Goal: Task Accomplishment & Management: Manage account settings

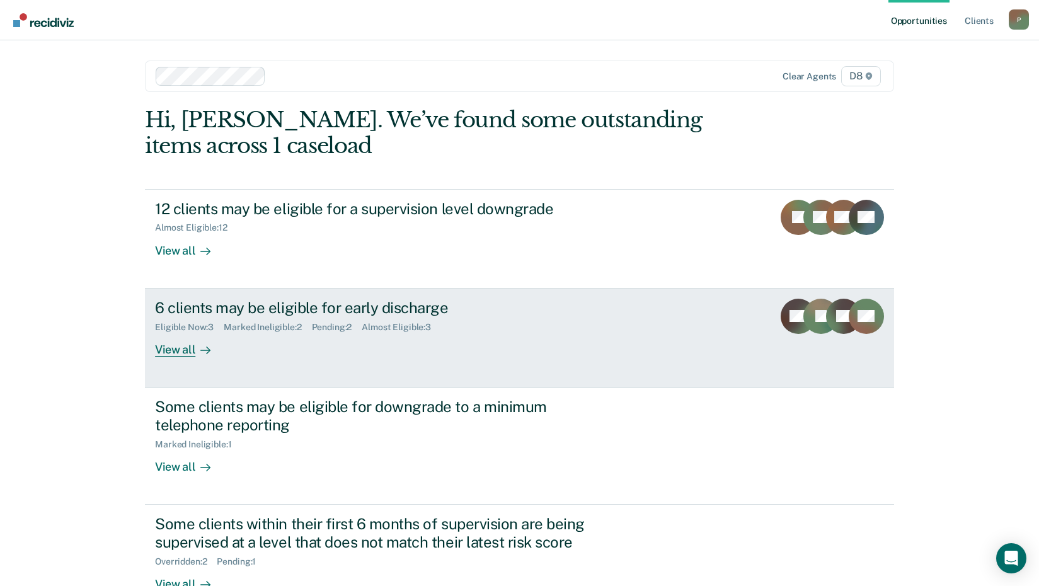
click at [170, 350] on div "View all" at bounding box center [190, 344] width 71 height 25
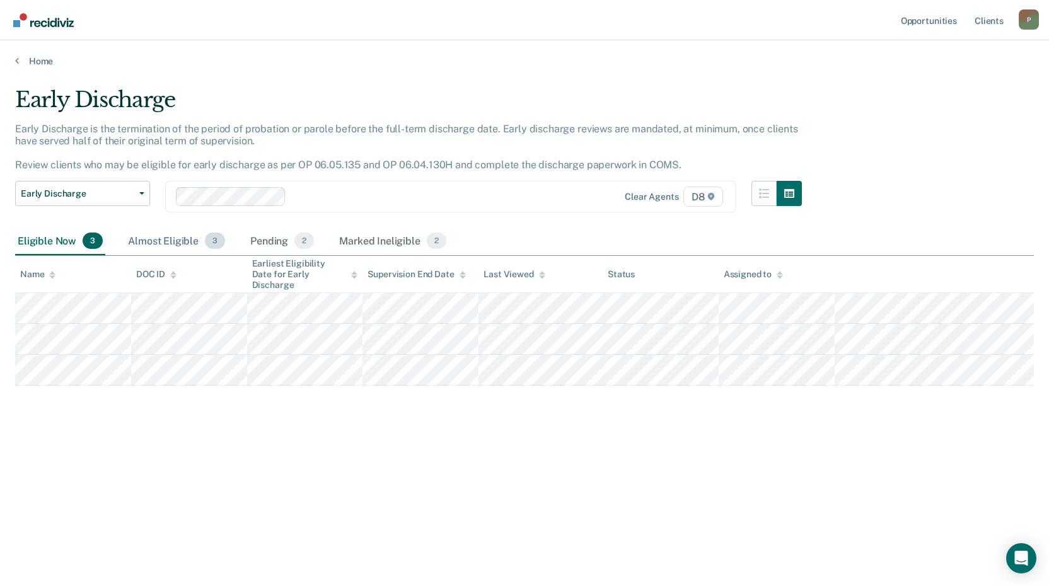
click at [137, 244] on div "Almost Eligible 3" at bounding box center [176, 242] width 102 height 28
click at [49, 242] on div "Eligible Now 3" at bounding box center [60, 242] width 90 height 28
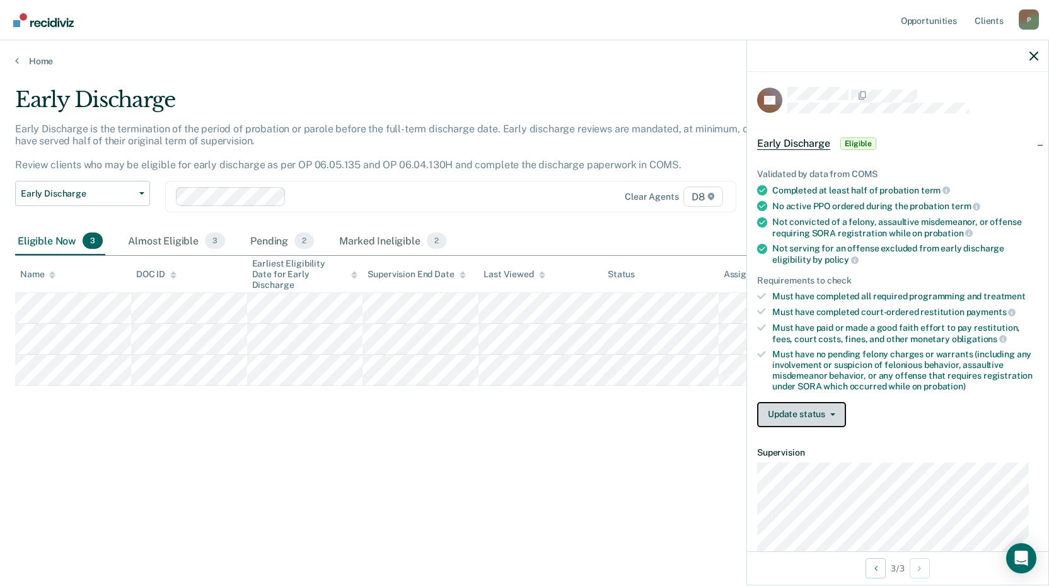
click at [806, 420] on button "Update status" at bounding box center [801, 414] width 89 height 25
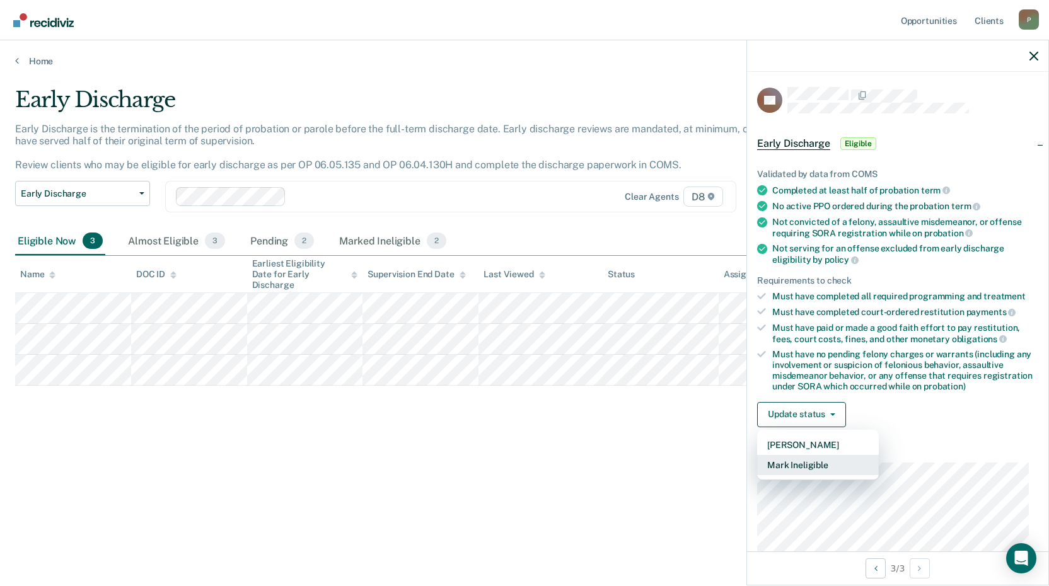
click at [796, 463] on button "Mark Ineligible" at bounding box center [818, 465] width 122 height 20
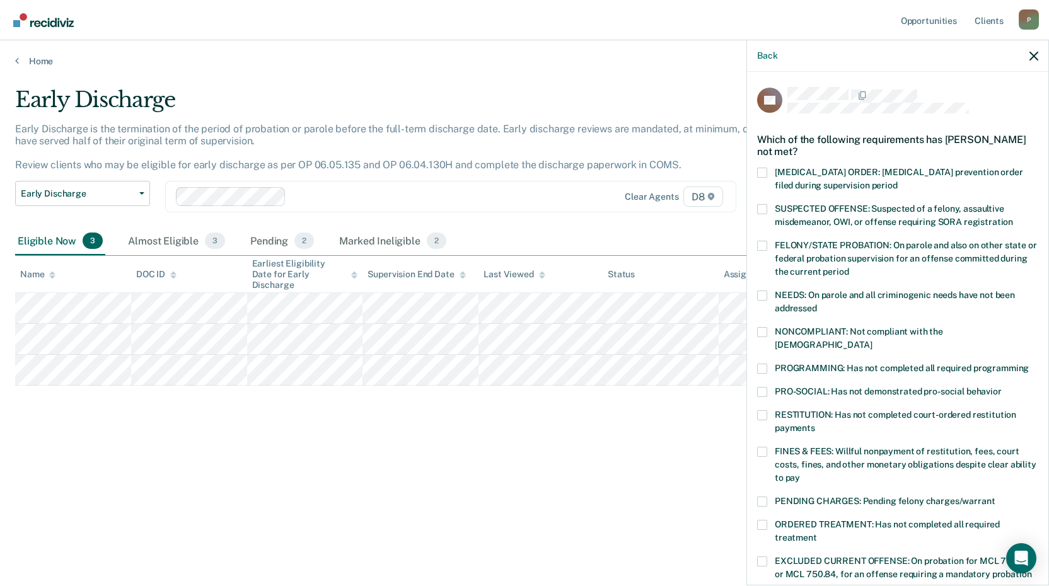
click at [763, 364] on span at bounding box center [762, 369] width 10 height 10
click at [1029, 364] on input "PROGRAMMING: Has not completed all required programming" at bounding box center [1029, 364] width 0 height 0
click at [764, 410] on span at bounding box center [762, 415] width 10 height 10
click at [815, 424] on input "RESTITUTION: Has not completed court-ordered restitution payments" at bounding box center [815, 424] width 0 height 0
click at [763, 447] on span at bounding box center [762, 452] width 10 height 10
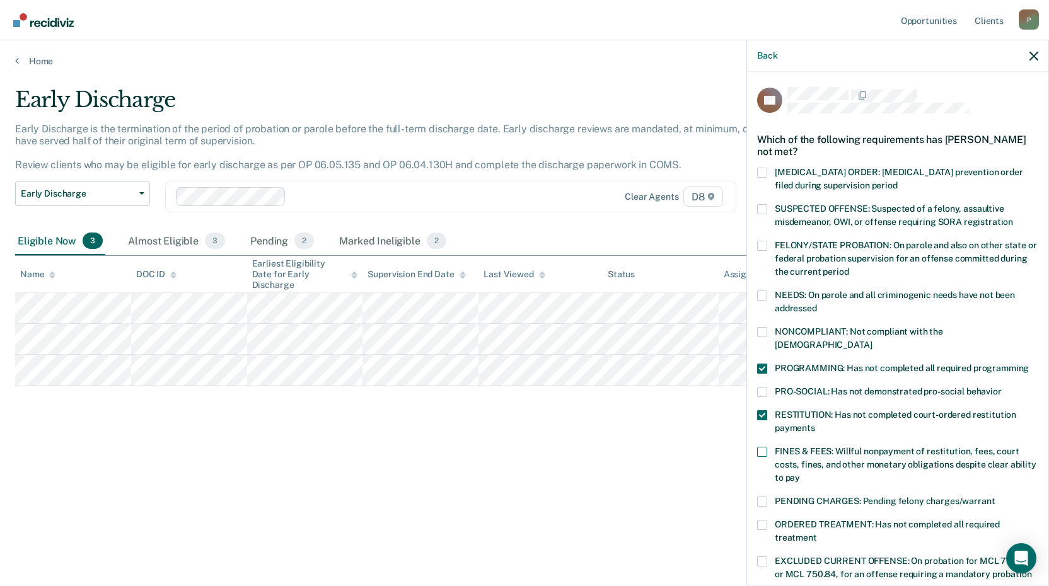
click at [800, 473] on input "FINES & FEES: Willful nonpayment of restitution, fees, court costs, fines, and …" at bounding box center [800, 473] width 0 height 0
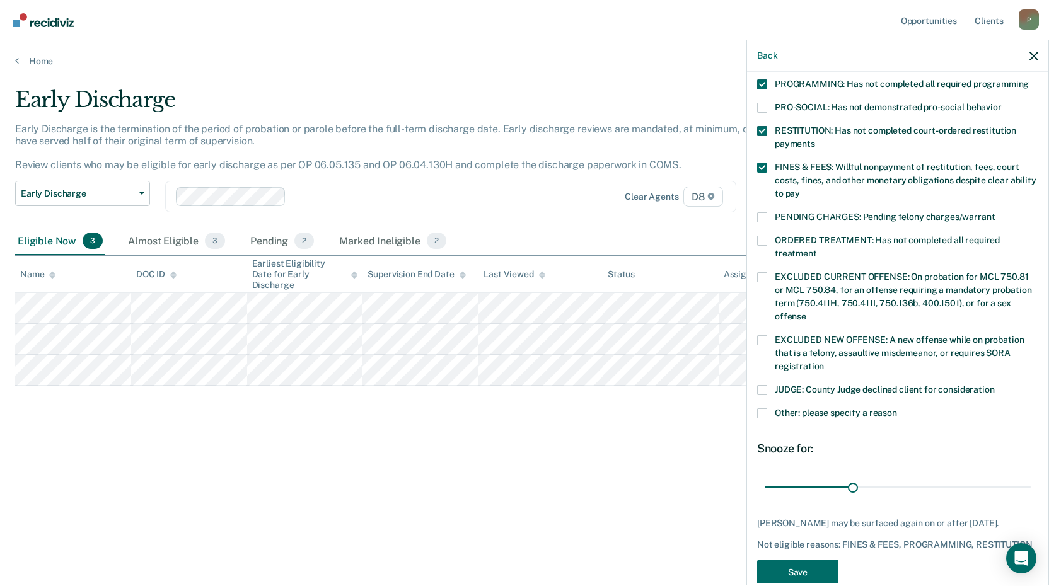
scroll to position [306, 0]
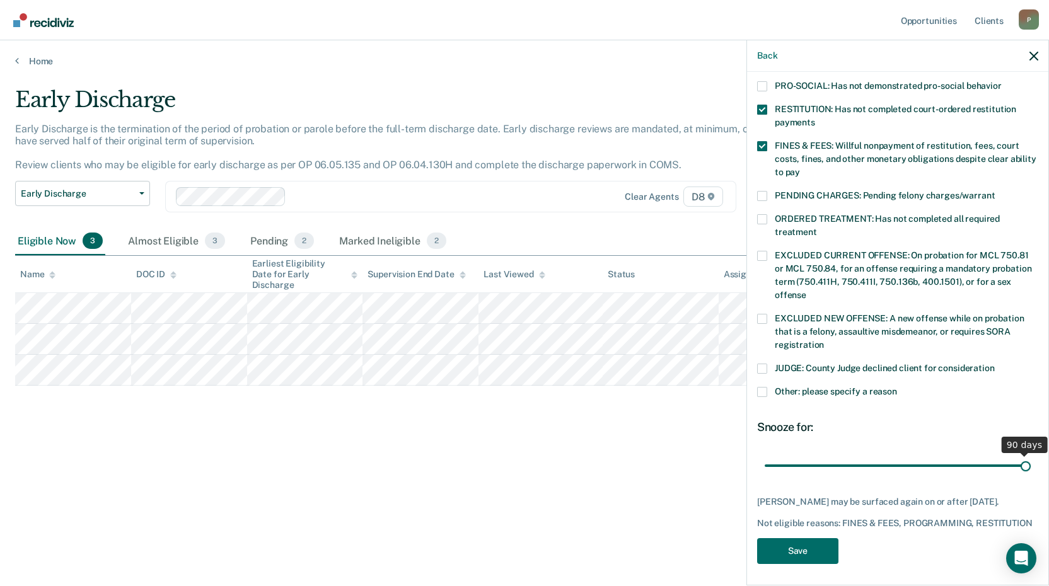
drag, startPoint x: 852, startPoint y: 449, endPoint x: 1031, endPoint y: 467, distance: 179.9
type input "90"
click at [1030, 467] on input "range" at bounding box center [897, 465] width 266 height 22
click at [809, 546] on button "Save" at bounding box center [797, 551] width 81 height 26
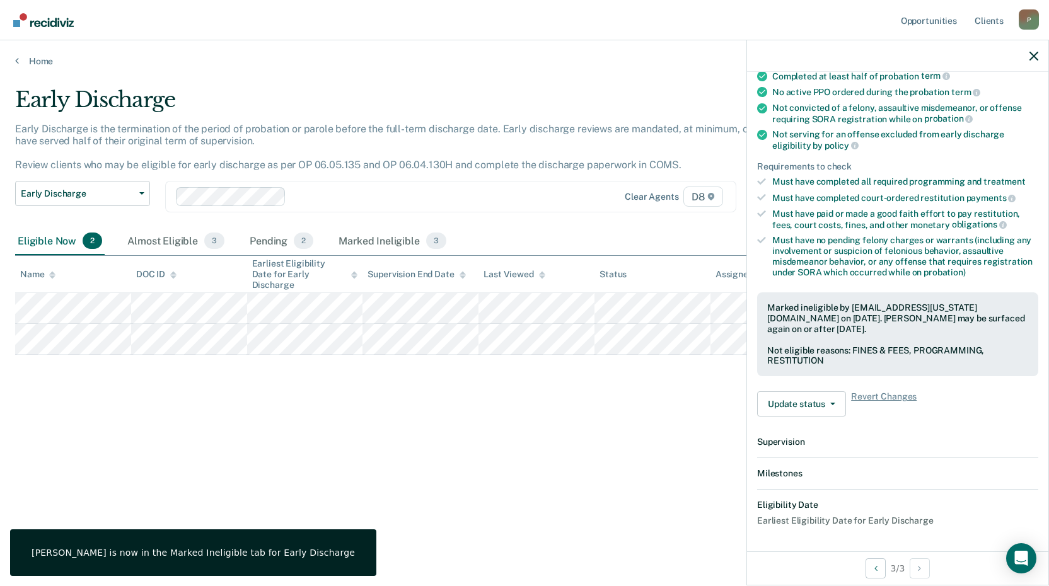
scroll to position [269, 0]
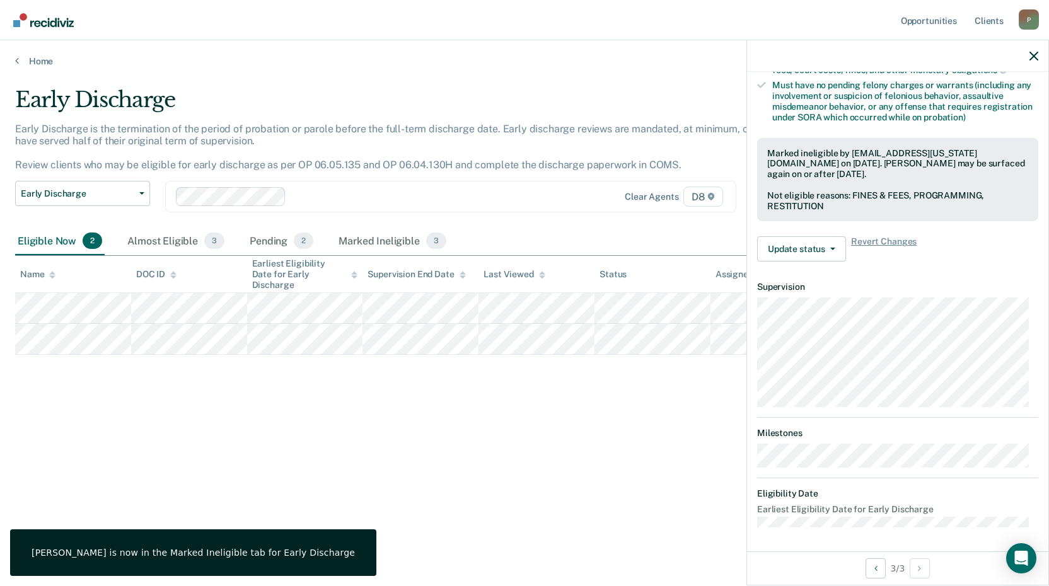
click at [514, 427] on div "Early Discharge Early Discharge is the termination of the period of probation o…" at bounding box center [524, 289] width 1018 height 405
click at [1035, 59] on icon "button" at bounding box center [1033, 56] width 9 height 9
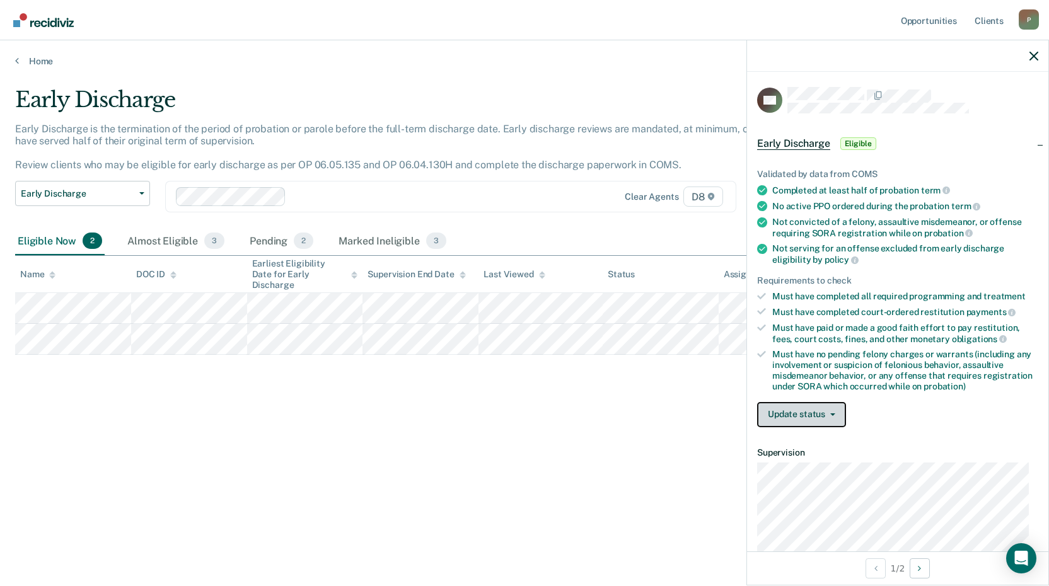
click at [803, 415] on button "Update status" at bounding box center [801, 414] width 89 height 25
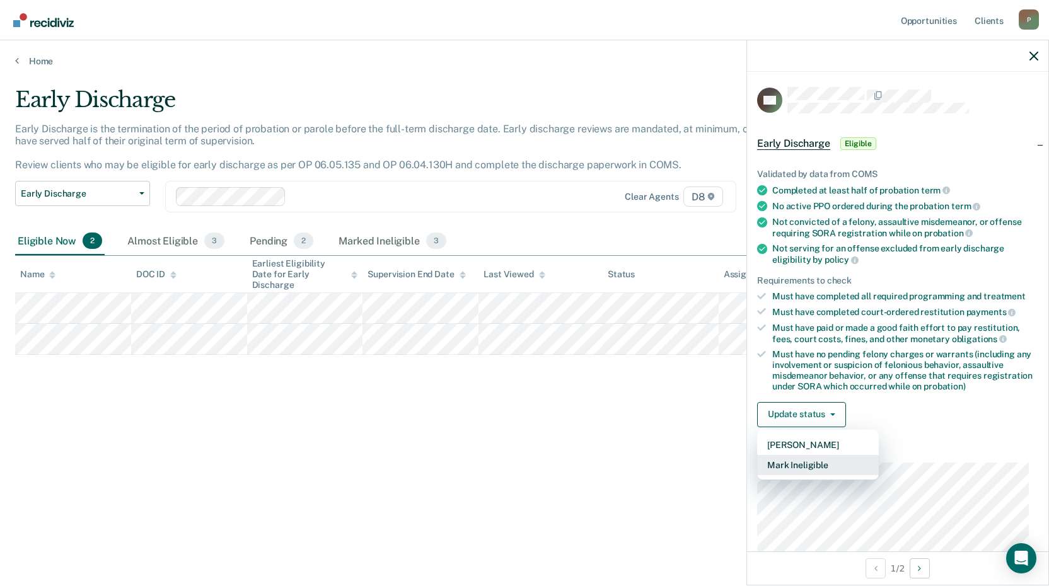
click at [802, 464] on button "Mark Ineligible" at bounding box center [818, 465] width 122 height 20
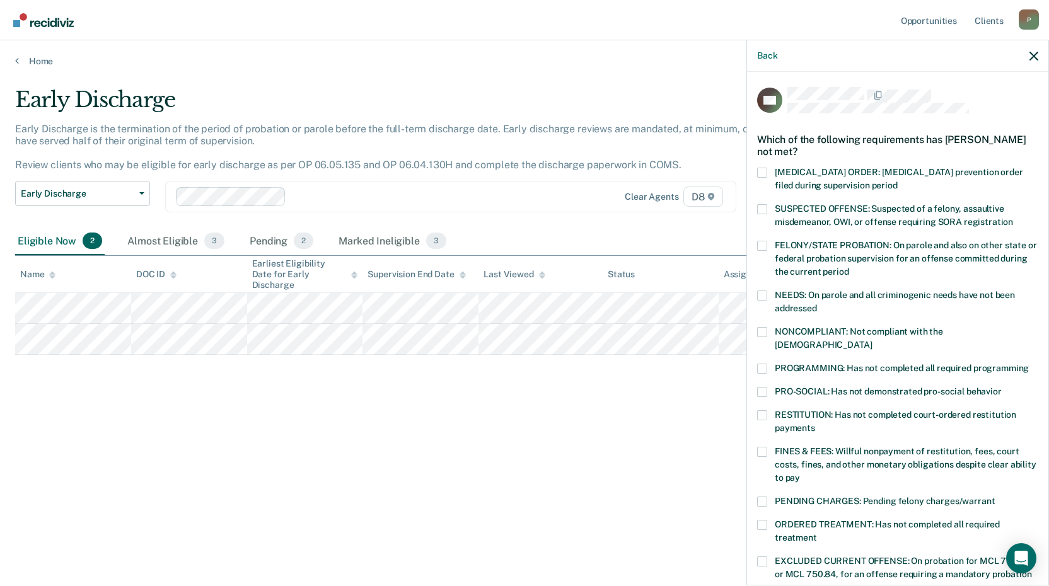
click at [762, 364] on span at bounding box center [762, 369] width 10 height 10
click at [1029, 364] on input "PROGRAMMING: Has not completed all required programming" at bounding box center [1029, 364] width 0 height 0
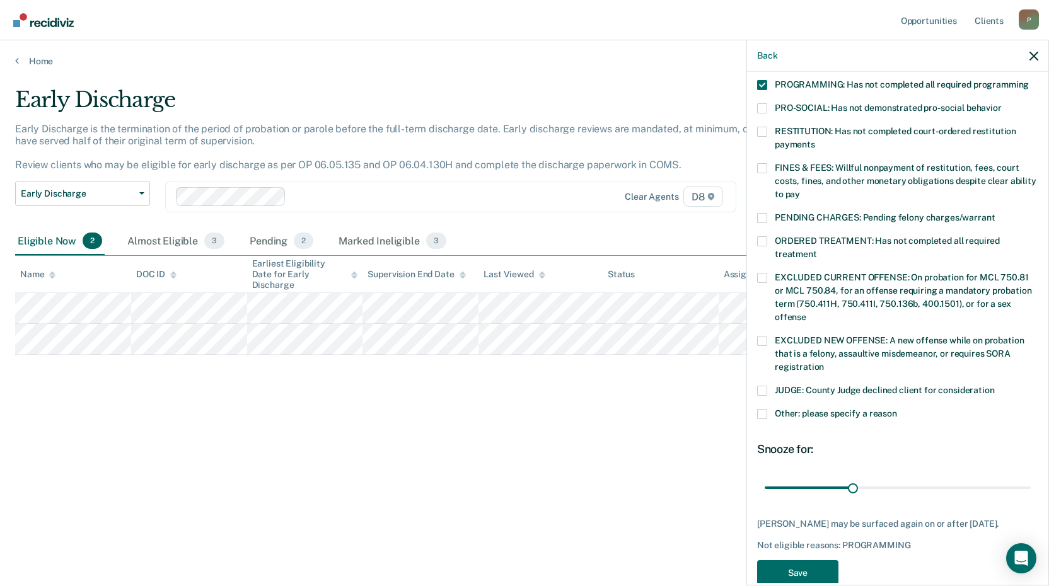
scroll to position [306, 0]
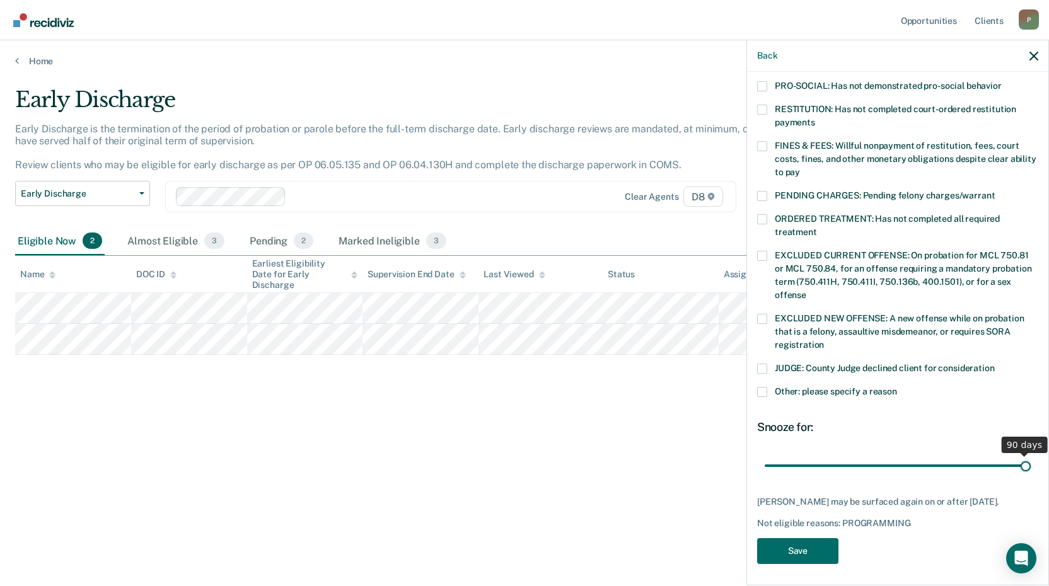
drag, startPoint x: 848, startPoint y: 453, endPoint x: 1067, endPoint y: 445, distance: 219.5
type input "90"
click at [1030, 454] on input "range" at bounding box center [897, 465] width 266 height 22
click at [814, 553] on button "Save" at bounding box center [797, 551] width 81 height 26
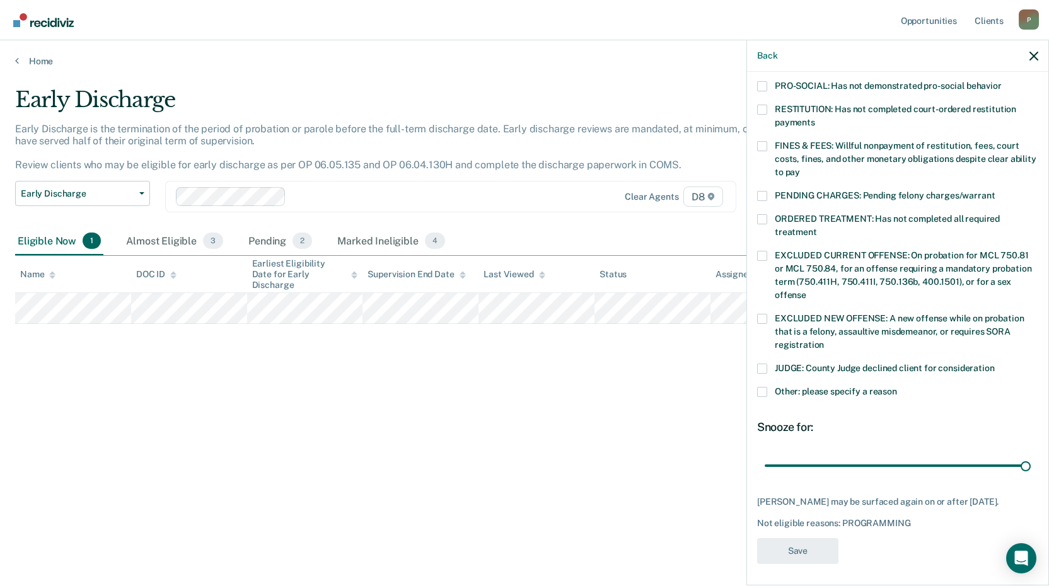
scroll to position [258, 0]
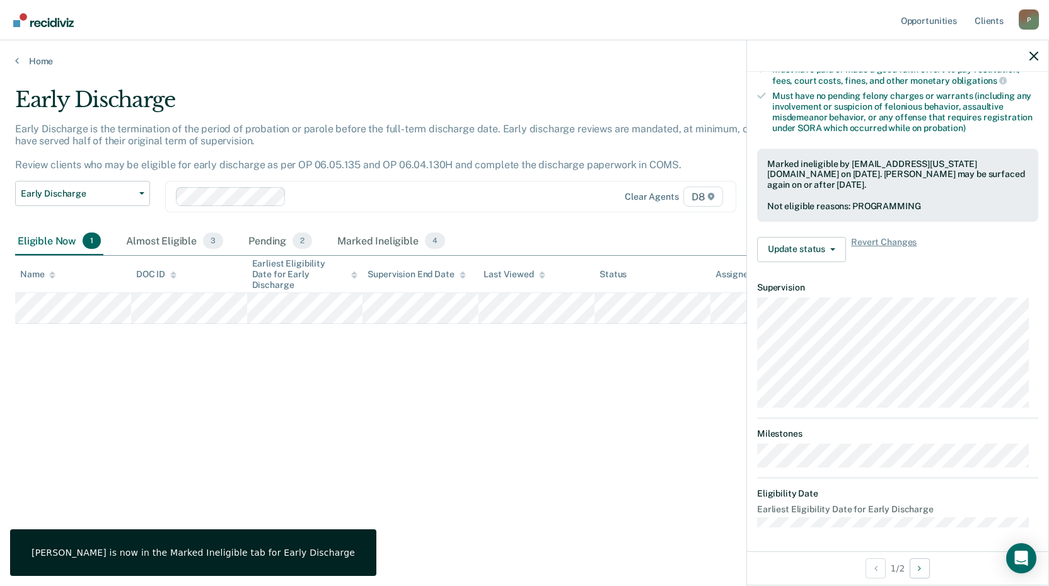
click at [666, 418] on div "Early Discharge Early Discharge is the termination of the period of probation o…" at bounding box center [524, 289] width 1018 height 405
click at [1031, 56] on icon "button" at bounding box center [1033, 56] width 9 height 9
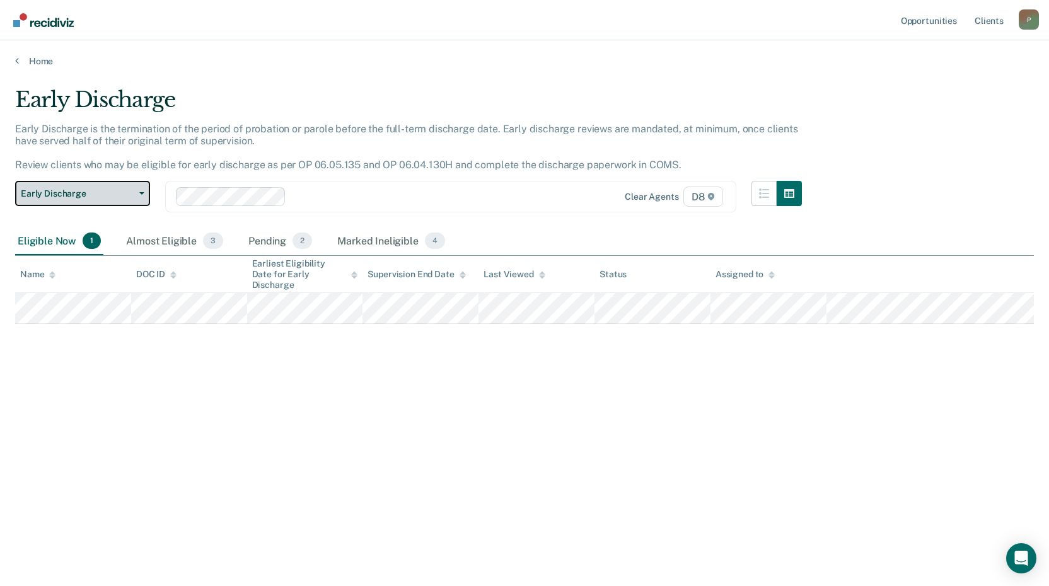
click at [81, 193] on span "Early Discharge" at bounding box center [77, 193] width 113 height 11
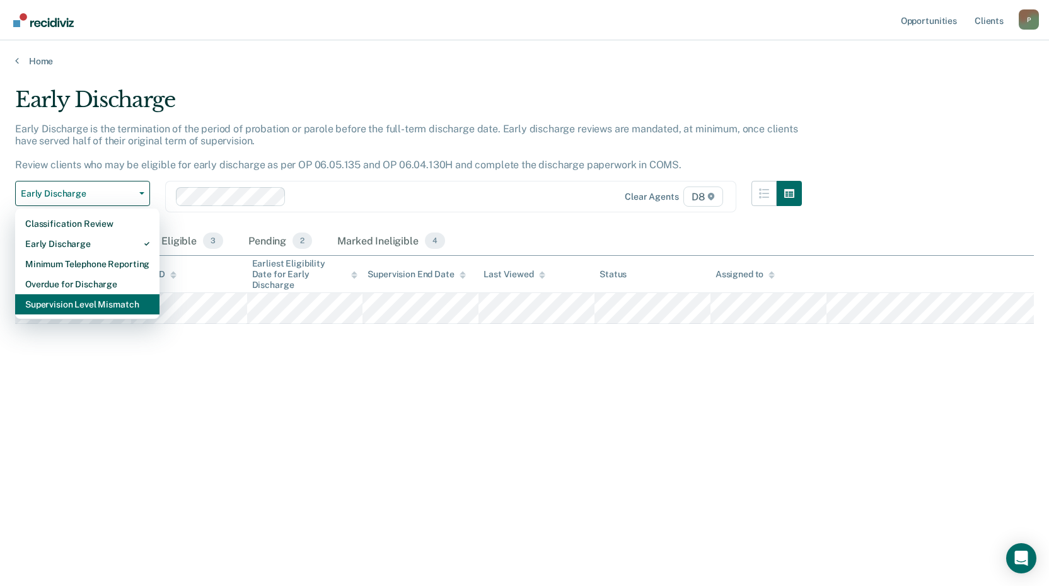
click at [69, 311] on div "Supervision Level Mismatch" at bounding box center [87, 304] width 124 height 20
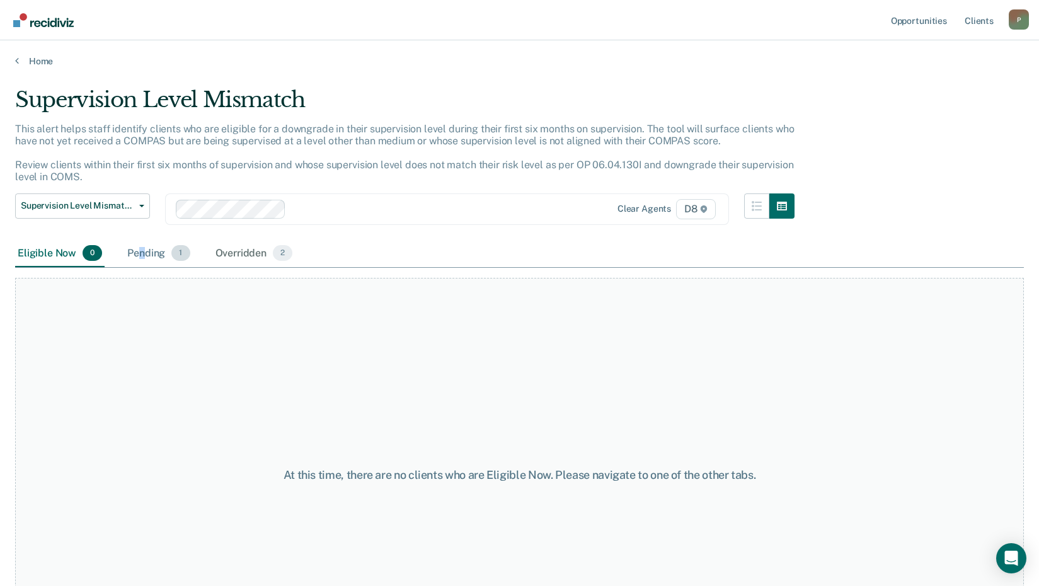
click at [142, 254] on div "Pending 1" at bounding box center [158, 254] width 67 height 28
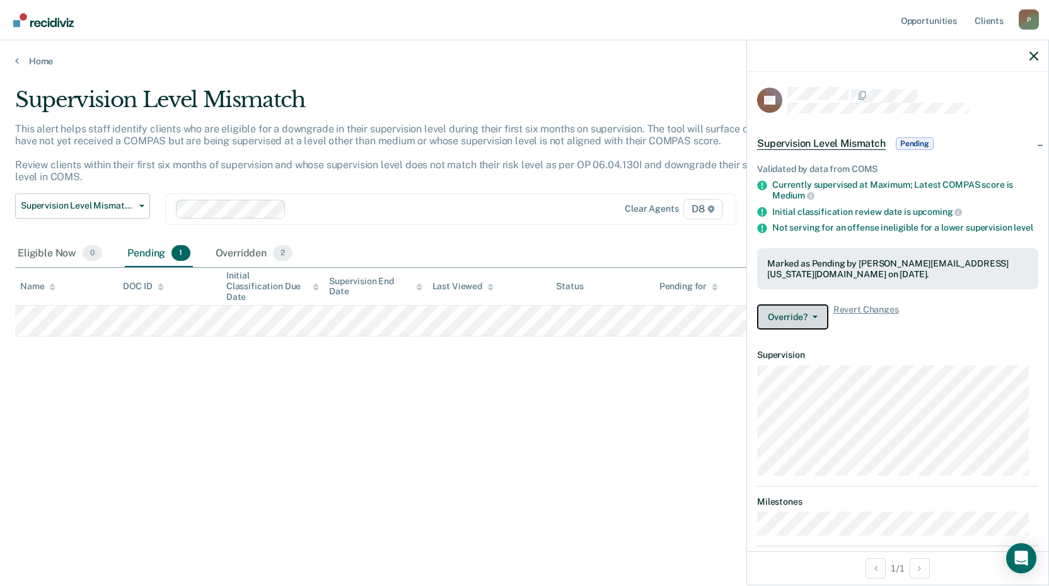
click at [797, 327] on button "Override?" at bounding box center [792, 316] width 71 height 25
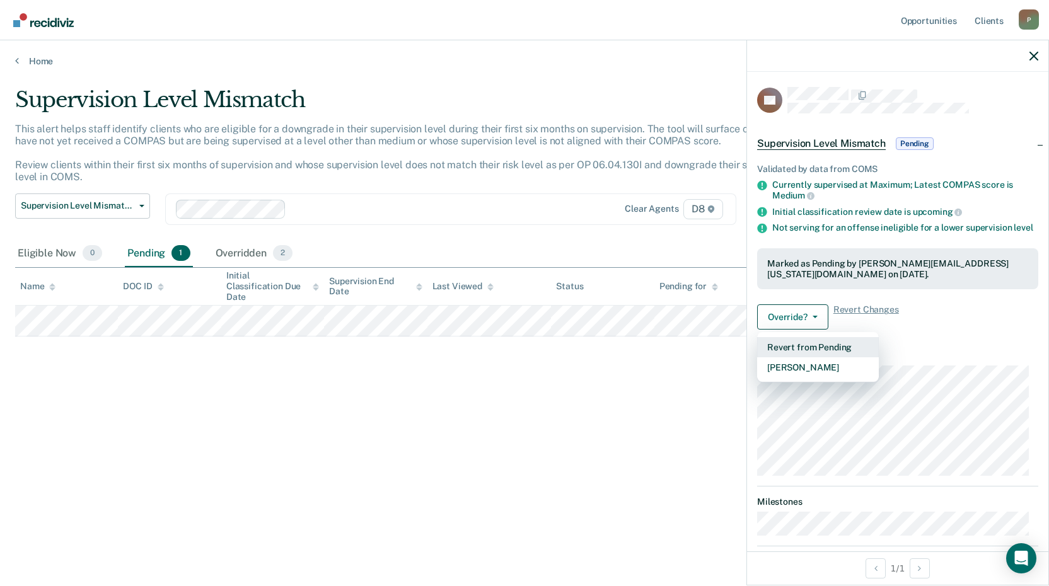
click at [800, 350] on button "Revert from Pending" at bounding box center [818, 347] width 122 height 20
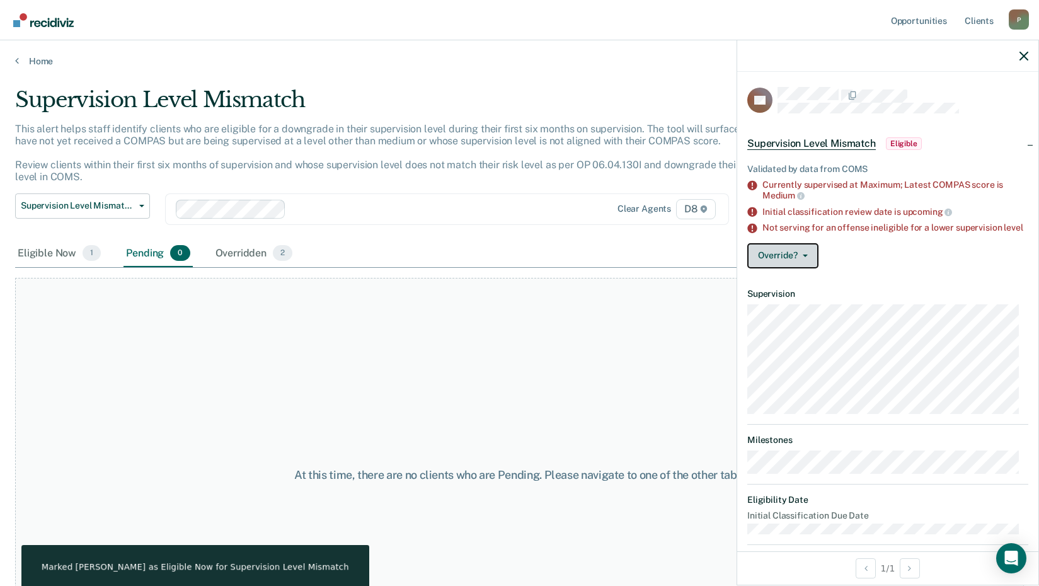
click at [784, 262] on button "Override?" at bounding box center [782, 255] width 71 height 25
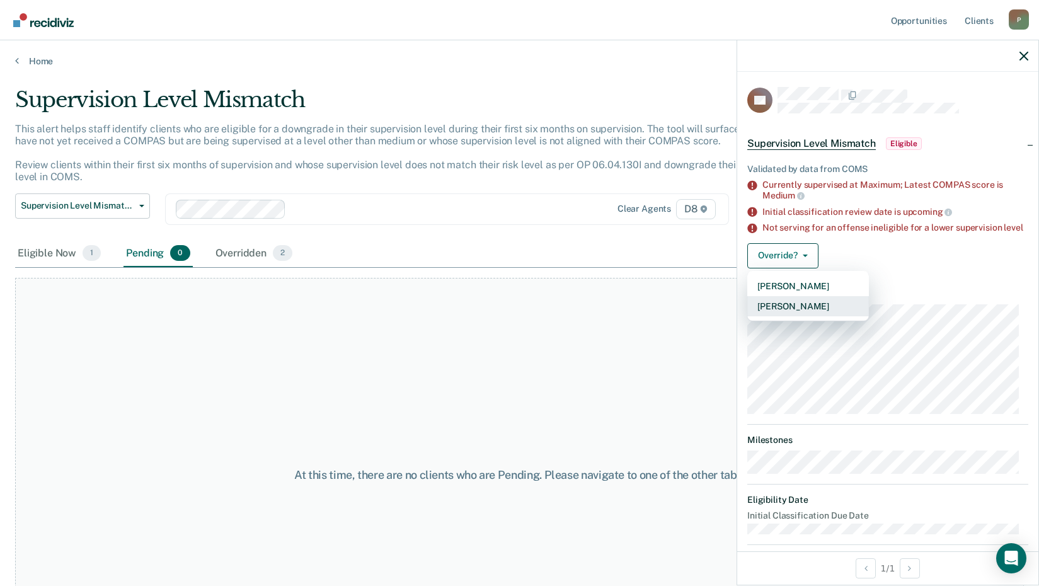
click at [796, 316] on button "[PERSON_NAME]" at bounding box center [808, 306] width 122 height 20
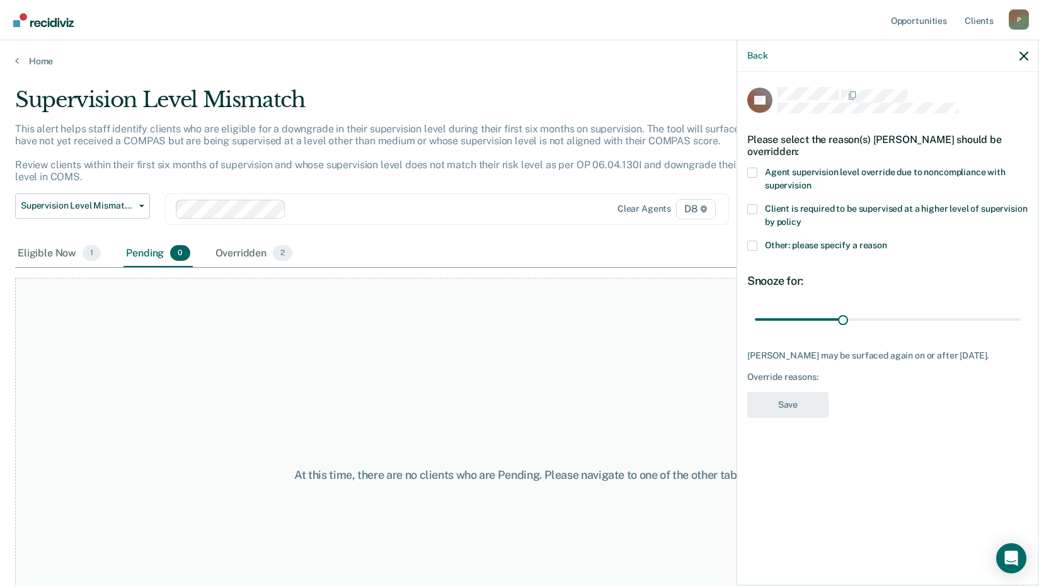
click at [757, 172] on span at bounding box center [752, 173] width 10 height 10
click at [811, 181] on input "Agent supervision level override due to noncompliance with supervision" at bounding box center [811, 181] width 0 height 0
drag, startPoint x: 843, startPoint y: 320, endPoint x: 1047, endPoint y: 332, distance: 205.2
type input "90"
click at [1021, 330] on input "range" at bounding box center [888, 319] width 266 height 22
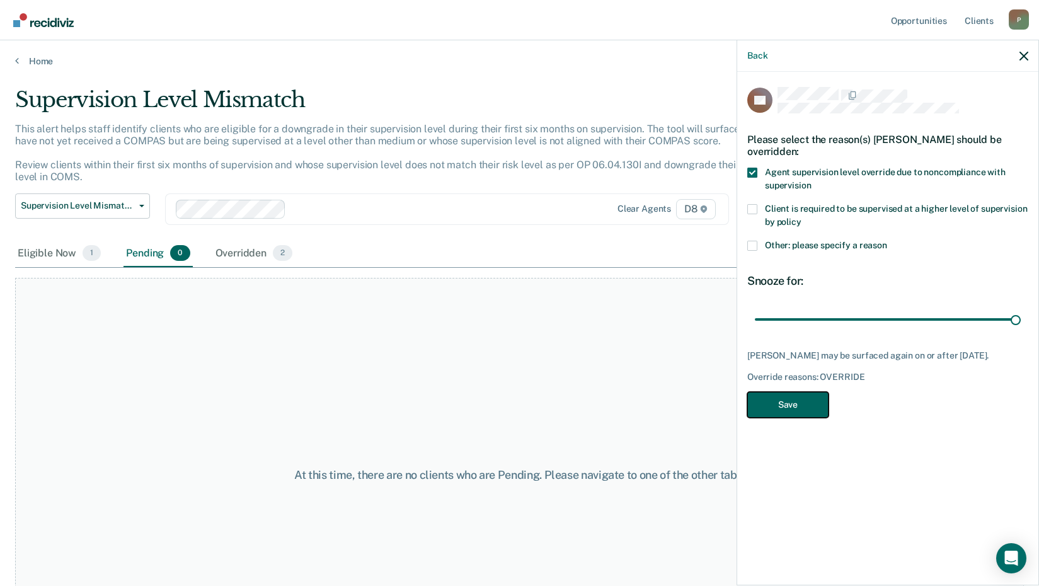
click at [810, 405] on button "Save" at bounding box center [787, 405] width 81 height 26
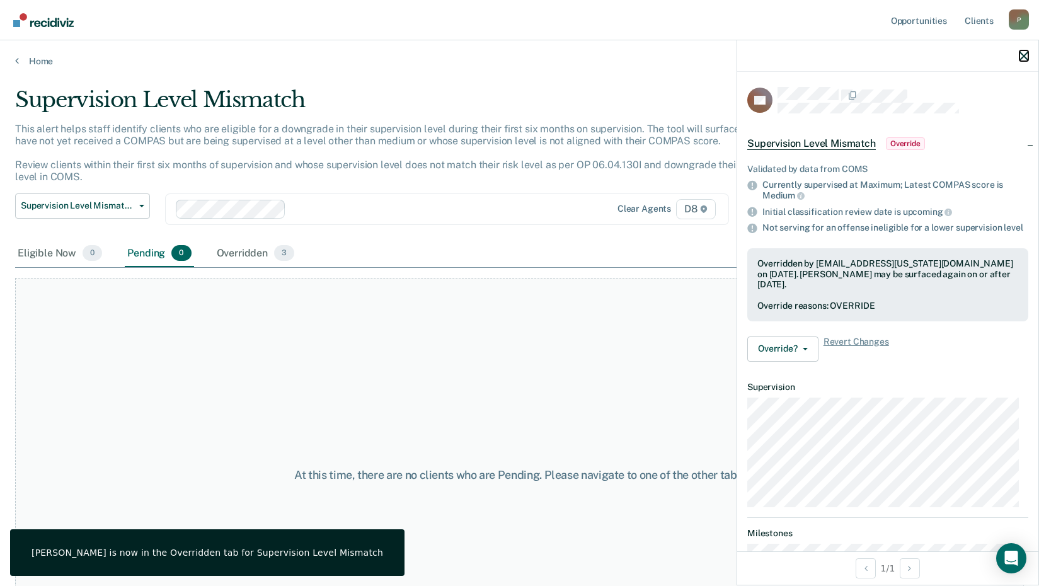
click at [1024, 59] on icon "button" at bounding box center [1024, 56] width 9 height 9
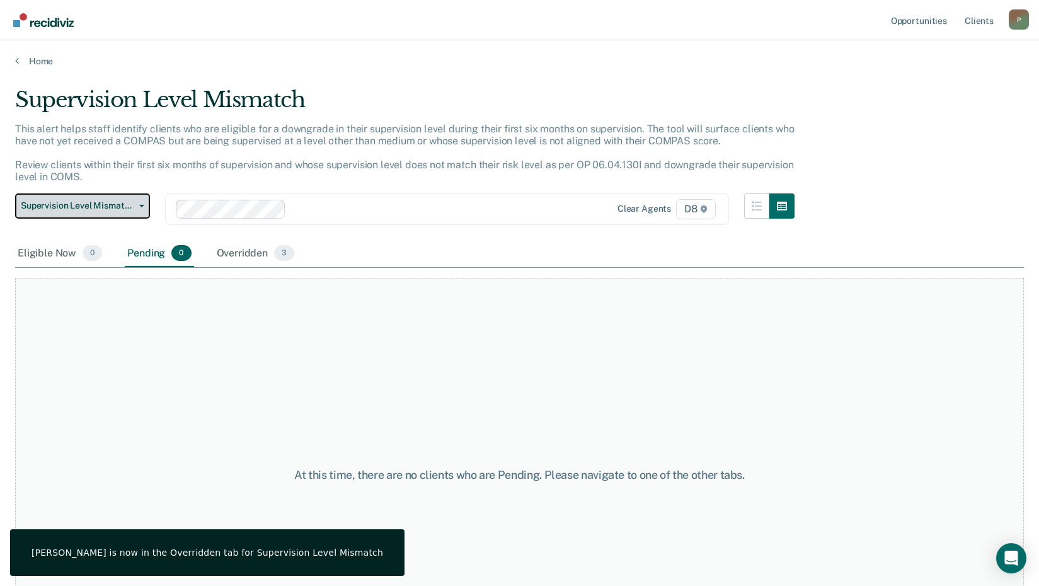
click at [106, 209] on span "Supervision Level Mismatch" at bounding box center [77, 205] width 113 height 11
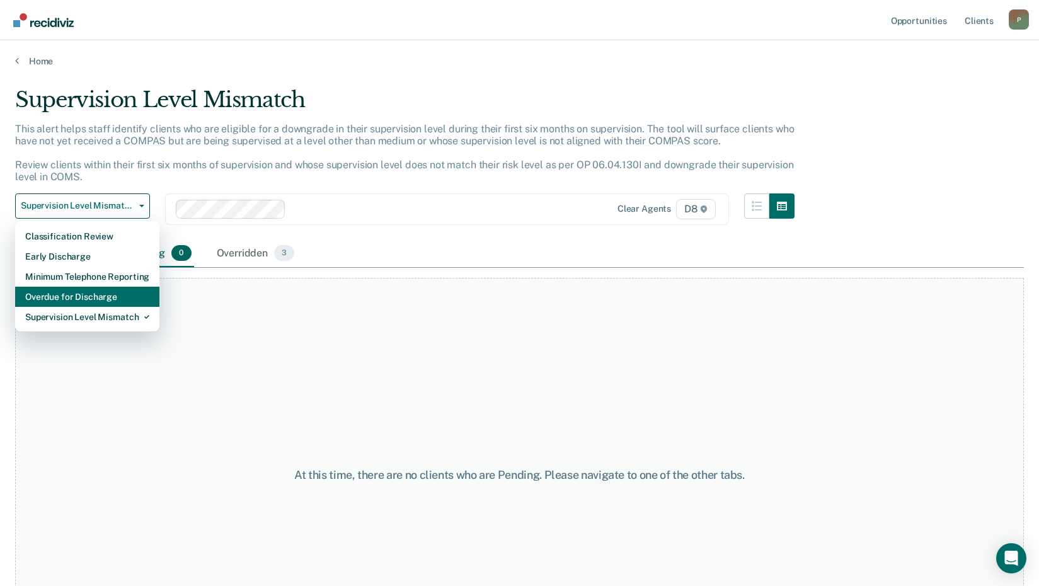
click at [68, 297] on div "Overdue for Discharge" at bounding box center [87, 297] width 124 height 20
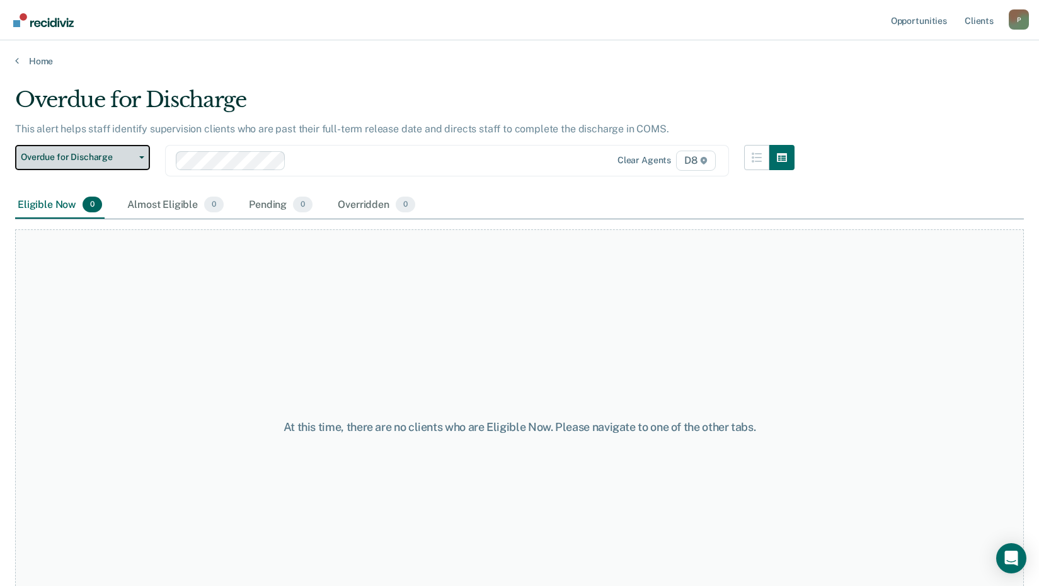
click at [77, 156] on span "Overdue for Discharge" at bounding box center [77, 157] width 113 height 11
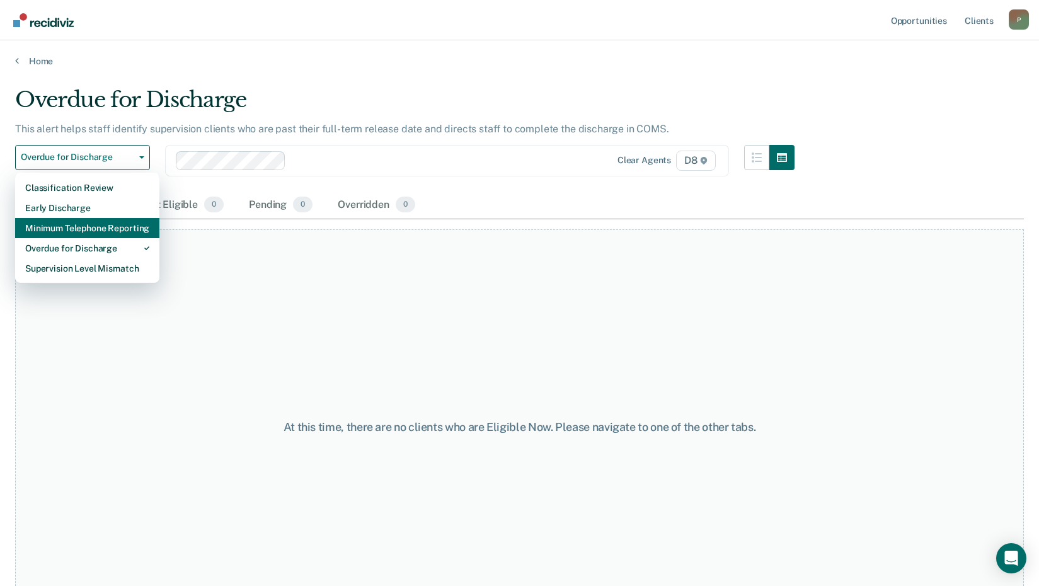
click at [72, 231] on div "Minimum Telephone Reporting" at bounding box center [87, 228] width 124 height 20
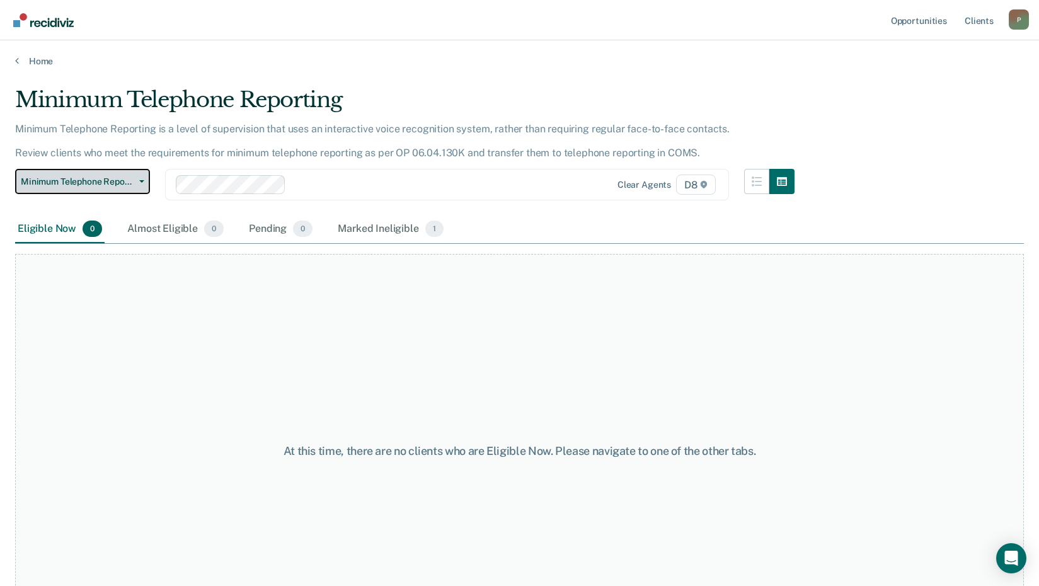
click at [79, 181] on span "Minimum Telephone Reporting" at bounding box center [77, 181] width 113 height 11
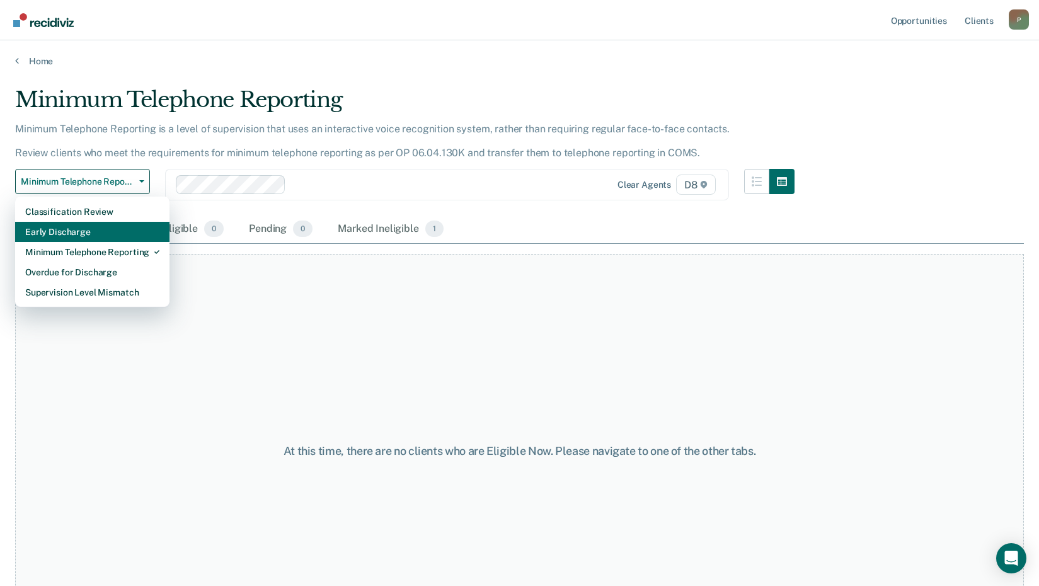
click at [64, 233] on div "Early Discharge" at bounding box center [92, 232] width 134 height 20
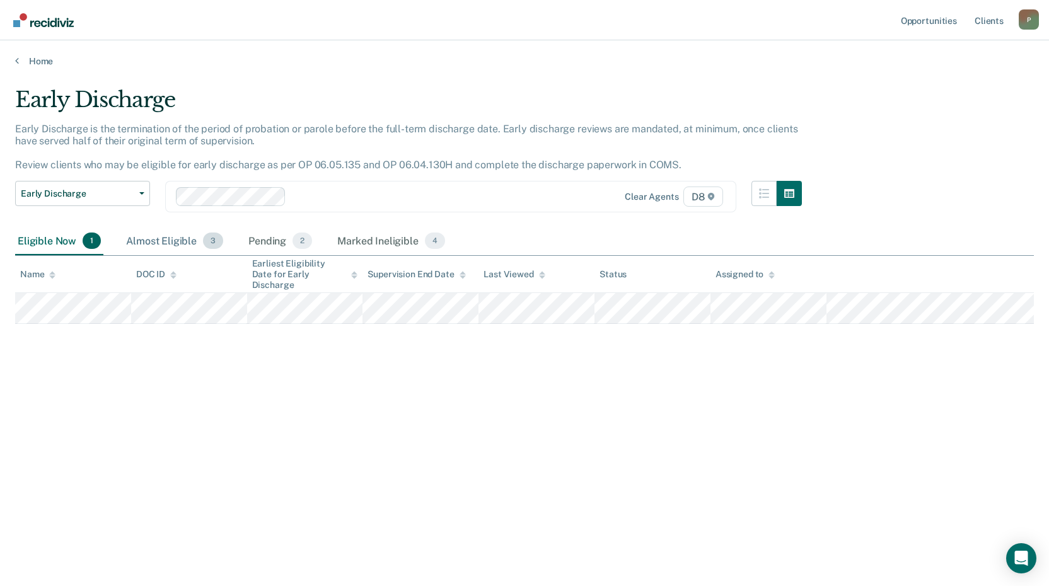
click at [153, 243] on div "Almost Eligible 3" at bounding box center [175, 242] width 102 height 28
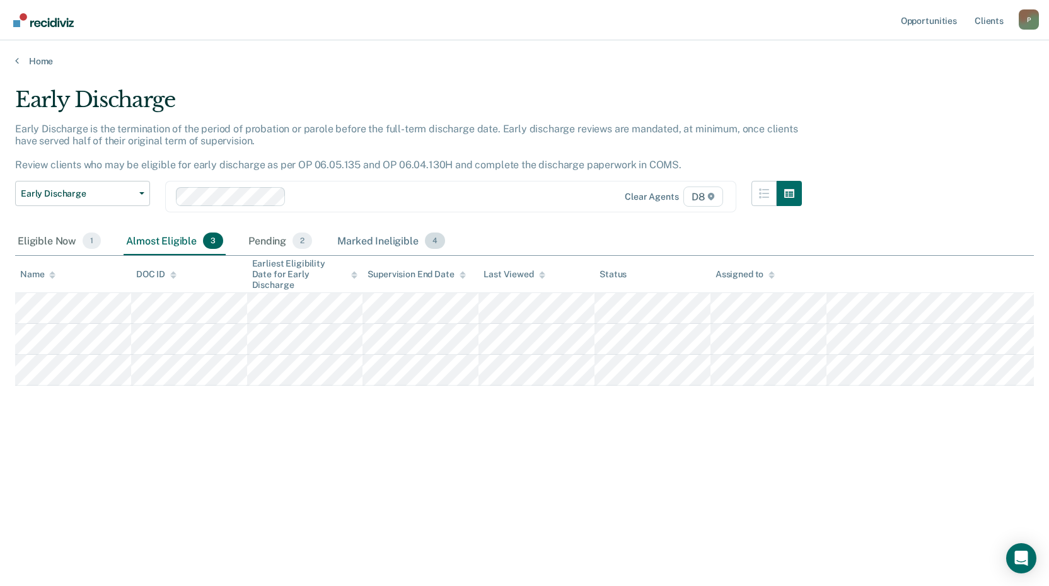
click at [342, 240] on div "Marked Ineligible 4" at bounding box center [391, 242] width 113 height 28
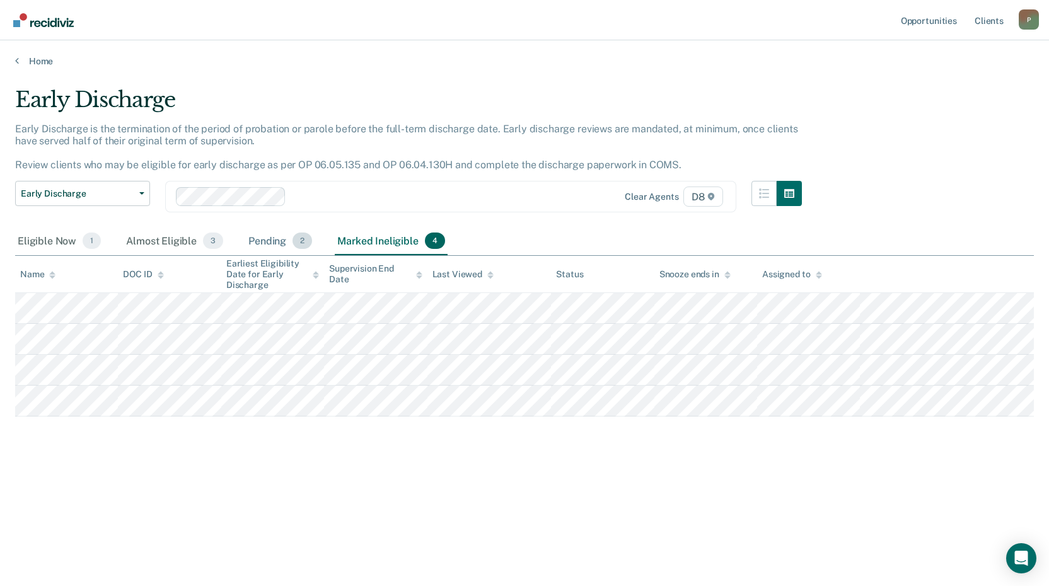
click at [263, 244] on div "Pending 2" at bounding box center [280, 242] width 69 height 28
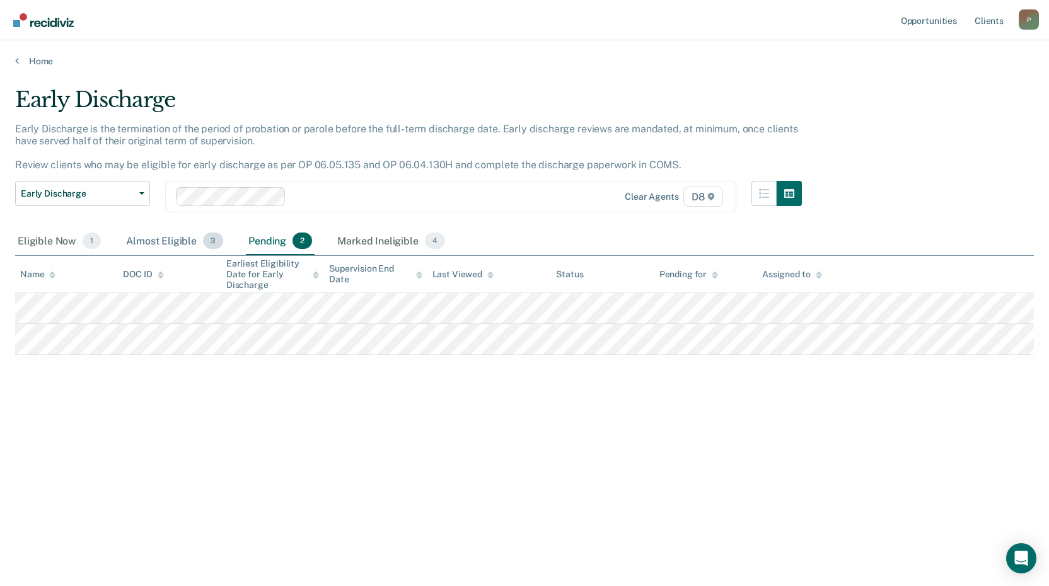
click at [163, 243] on div "Almost Eligible 3" at bounding box center [175, 242] width 102 height 28
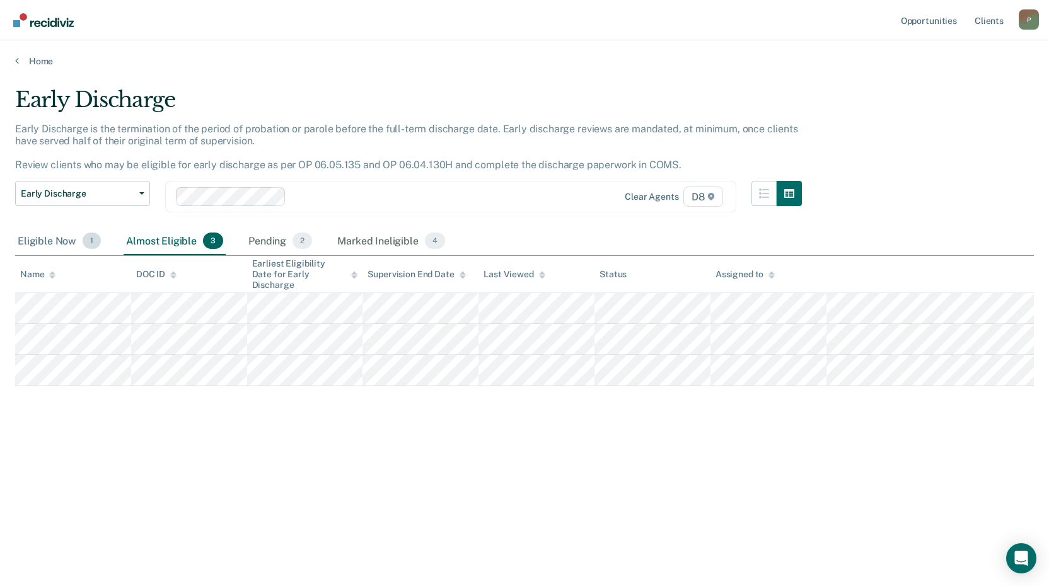
click at [54, 243] on div "Eligible Now 1" at bounding box center [59, 242] width 88 height 28
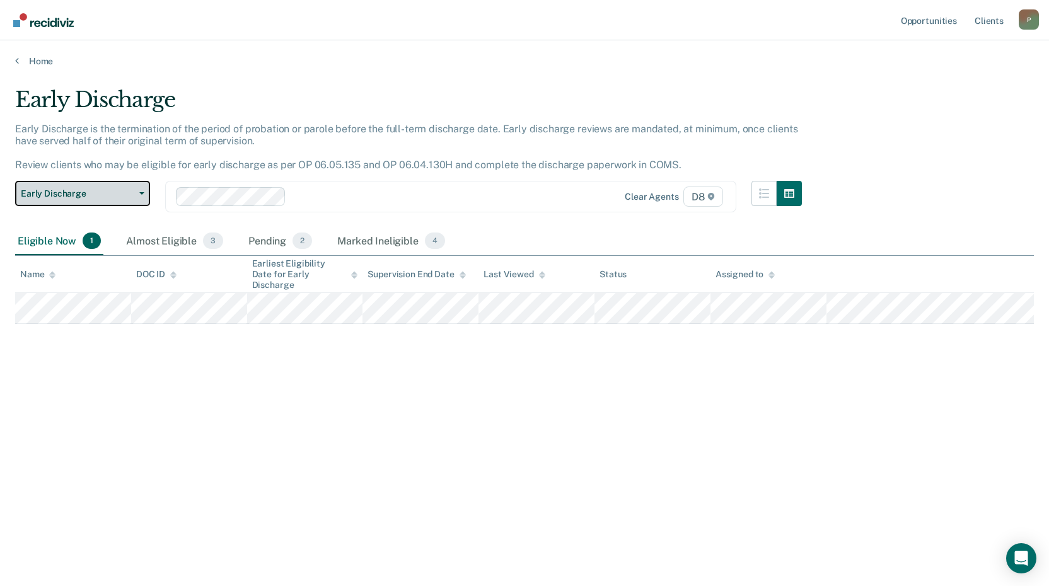
click at [143, 195] on icon "button" at bounding box center [141, 193] width 5 height 3
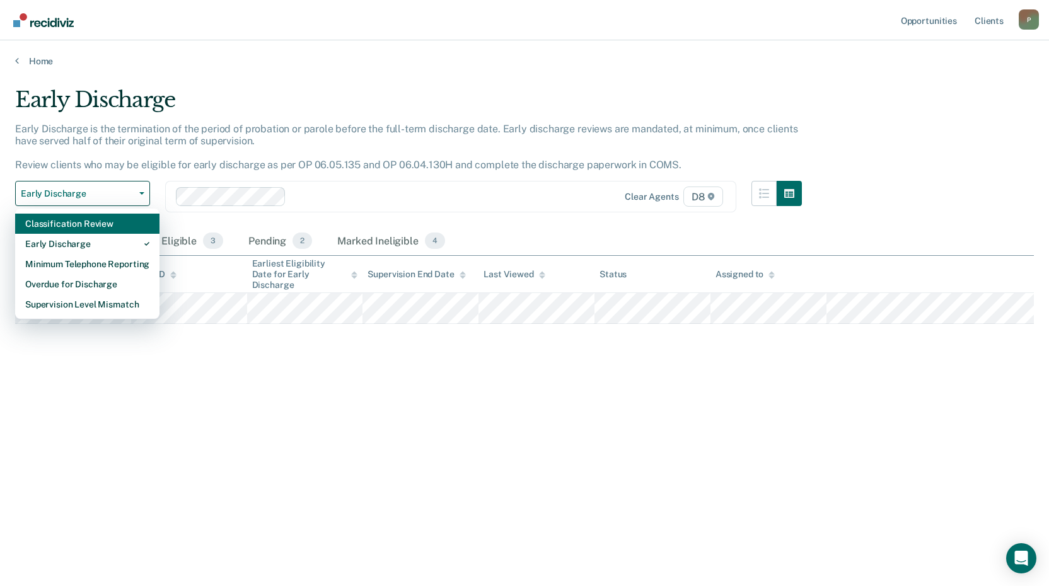
click at [75, 228] on div "Classification Review" at bounding box center [87, 224] width 124 height 20
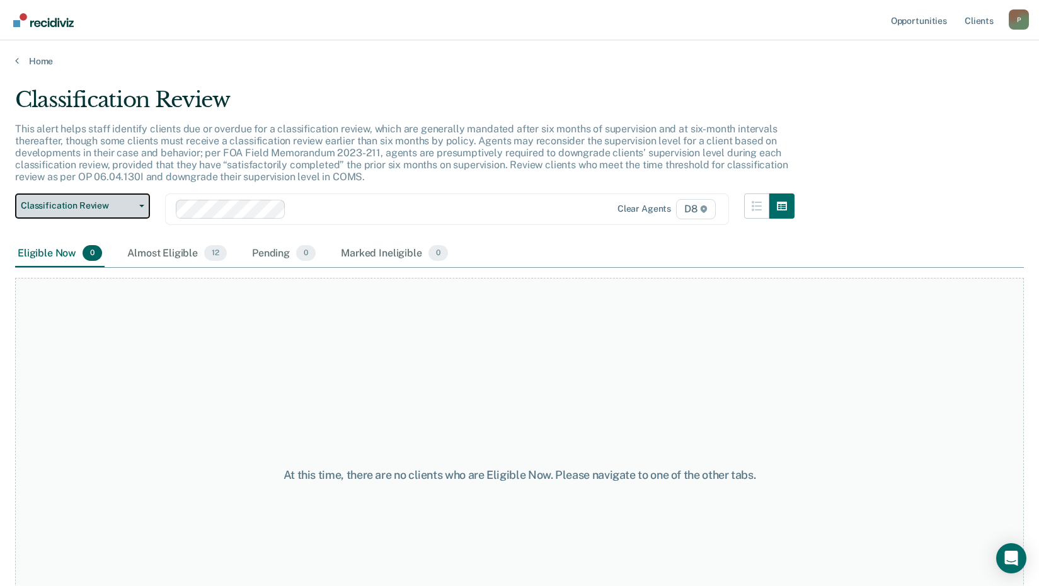
click at [145, 201] on button "Classification Review" at bounding box center [82, 205] width 135 height 25
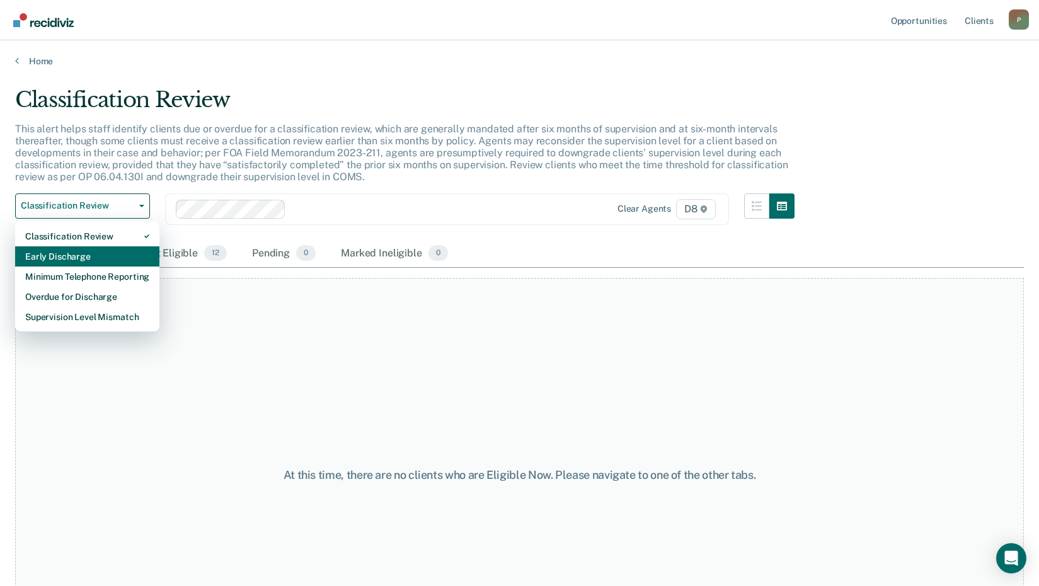
click at [81, 255] on div "Early Discharge" at bounding box center [87, 256] width 124 height 20
